Goal: Task Accomplishment & Management: Manage account settings

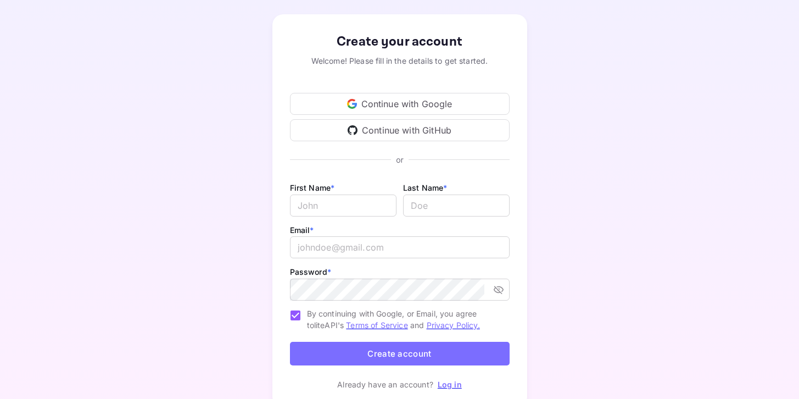
scroll to position [91, 0]
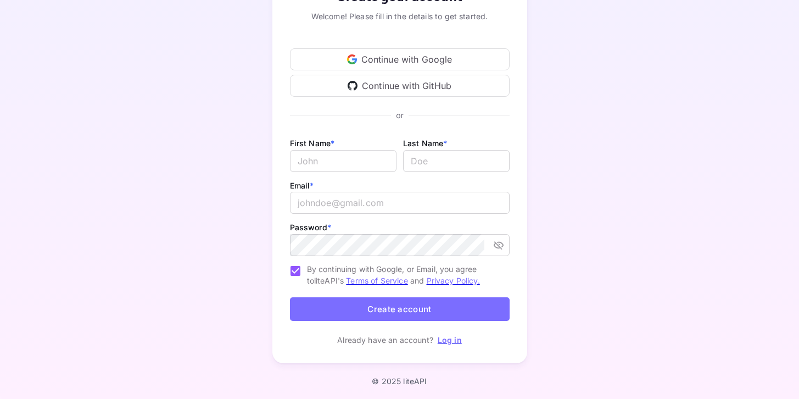
click at [465, 59] on div "Continue with Google" at bounding box center [400, 59] width 220 height 22
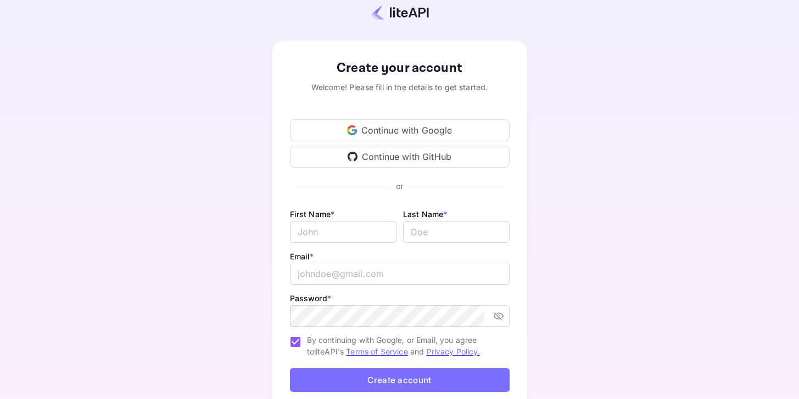
scroll to position [13, 0]
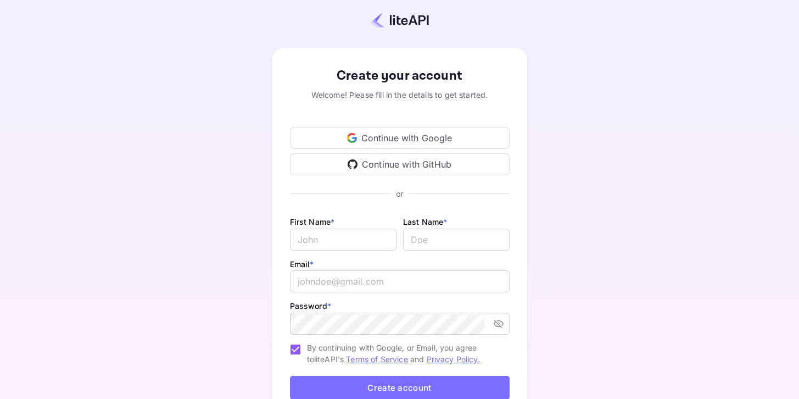
click at [460, 142] on div "Continue with Google" at bounding box center [400, 138] width 220 height 22
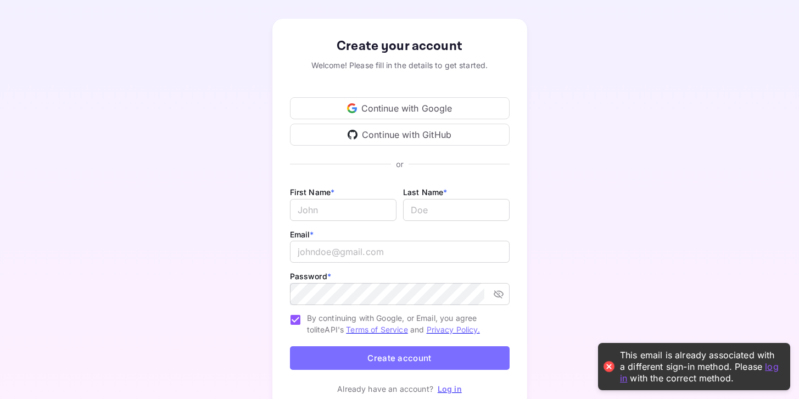
scroll to position [43, 0]
click at [771, 370] on link "log in" at bounding box center [699, 371] width 159 height 23
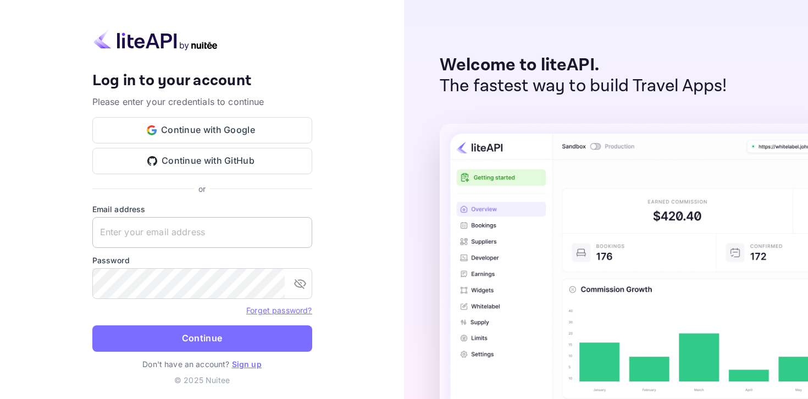
click at [262, 242] on input "text" at bounding box center [202, 232] width 220 height 31
type input "[PERSON_NAME][EMAIL_ADDRESS][DOMAIN_NAME]"
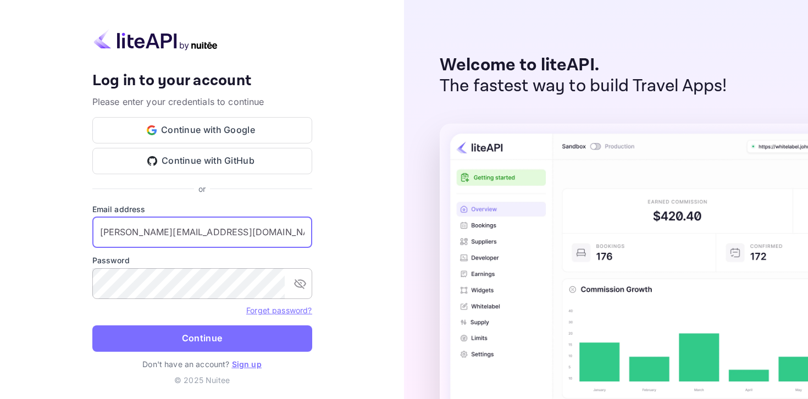
click at [305, 288] on icon "toggle password visibility" at bounding box center [299, 283] width 13 height 13
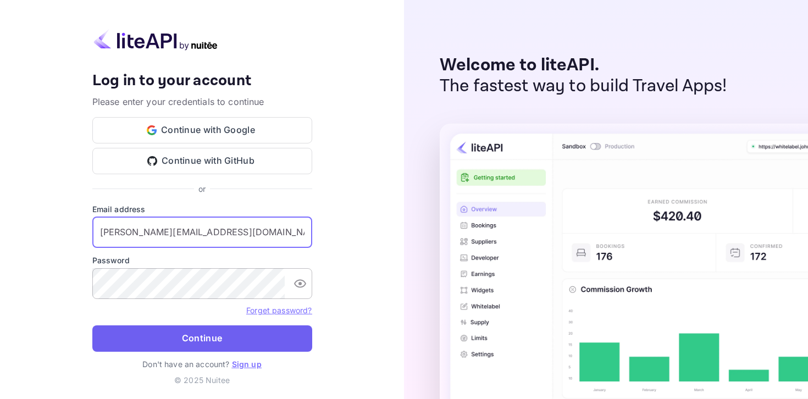
click at [263, 344] on button "Continue" at bounding box center [202, 338] width 220 height 26
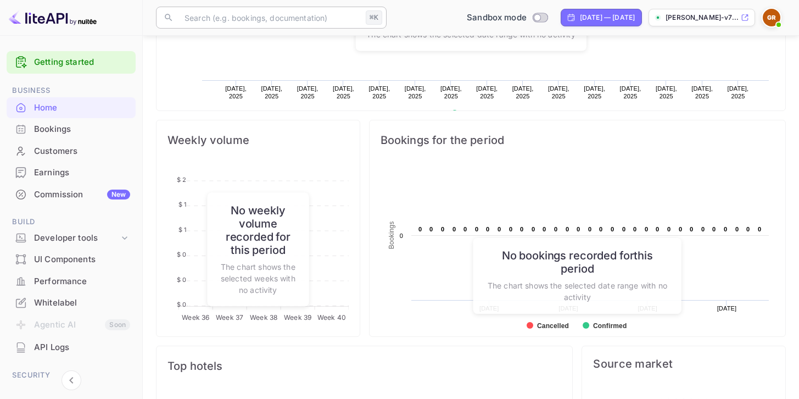
scroll to position [441, 0]
